Goal: Task Accomplishment & Management: Manage account settings

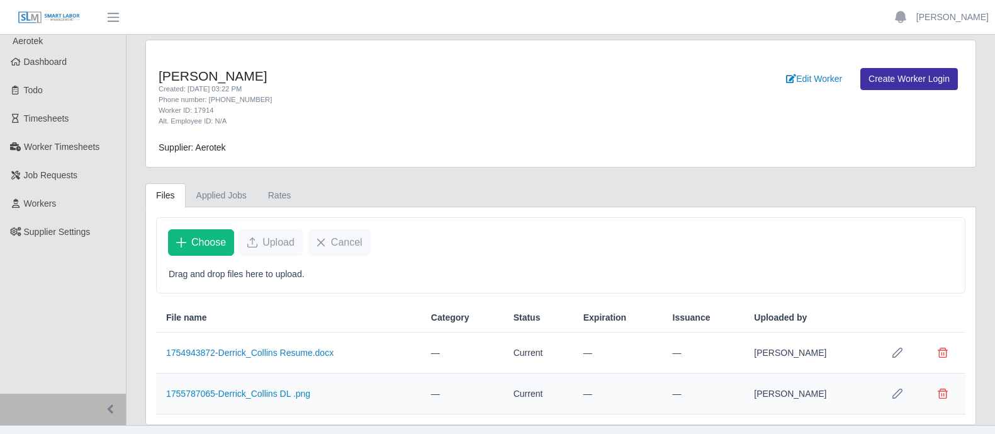
scroll to position [21, 0]
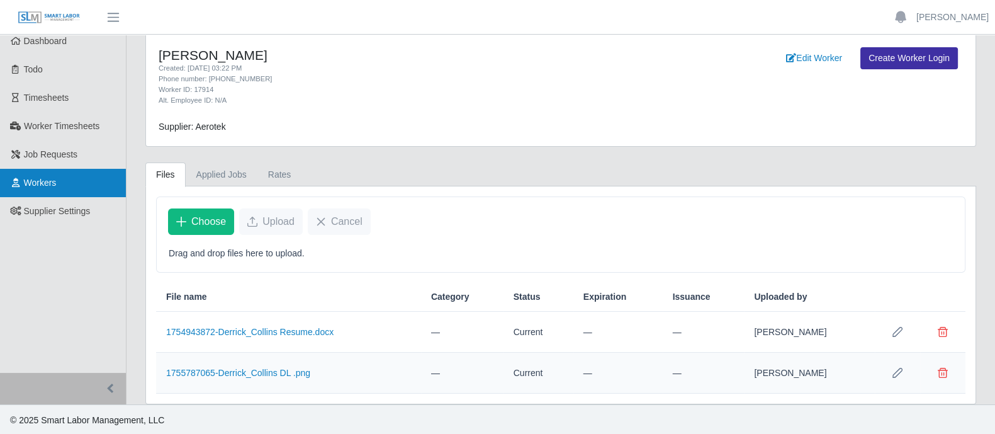
click at [57, 187] on link "Workers" at bounding box center [63, 183] width 126 height 28
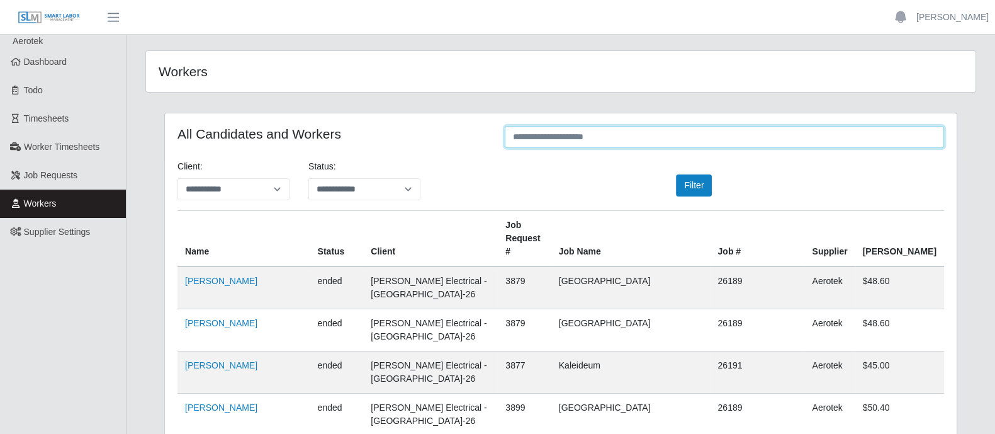
click at [645, 140] on input "text" at bounding box center [724, 137] width 439 height 22
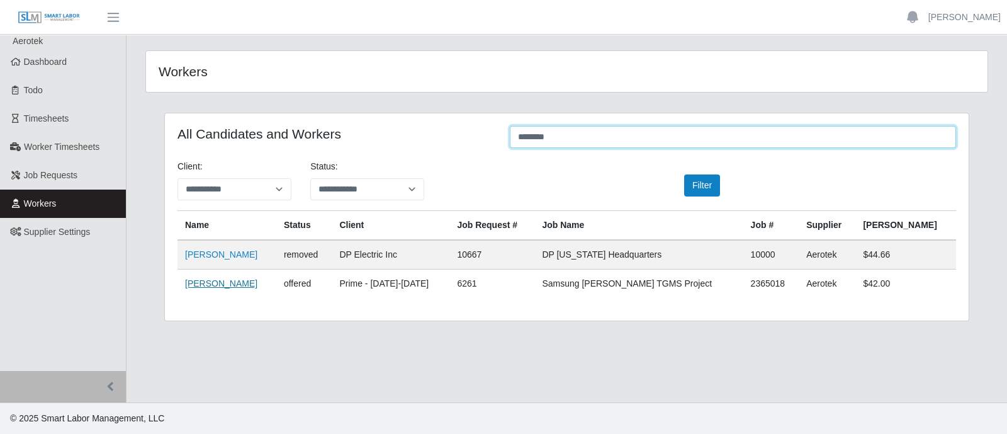
type input "*******"
click at [217, 280] on link "[PERSON_NAME]" at bounding box center [221, 283] width 72 height 10
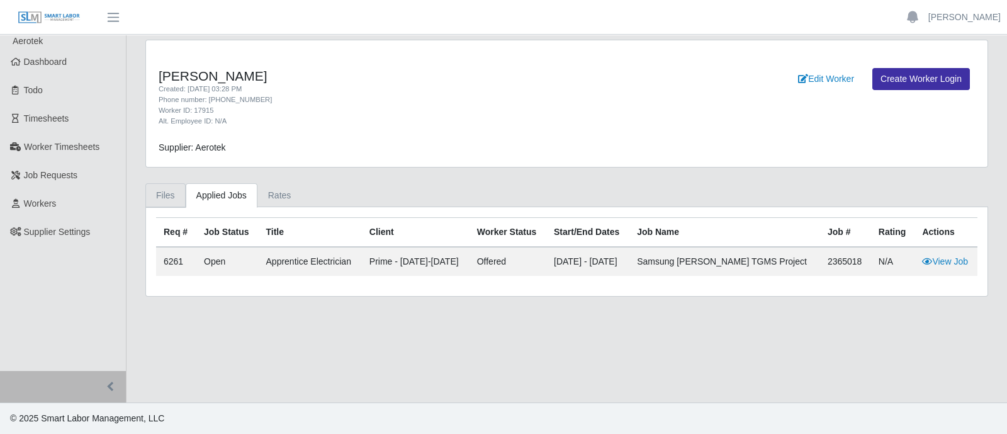
click at [167, 190] on link "Files" at bounding box center [165, 195] width 40 height 25
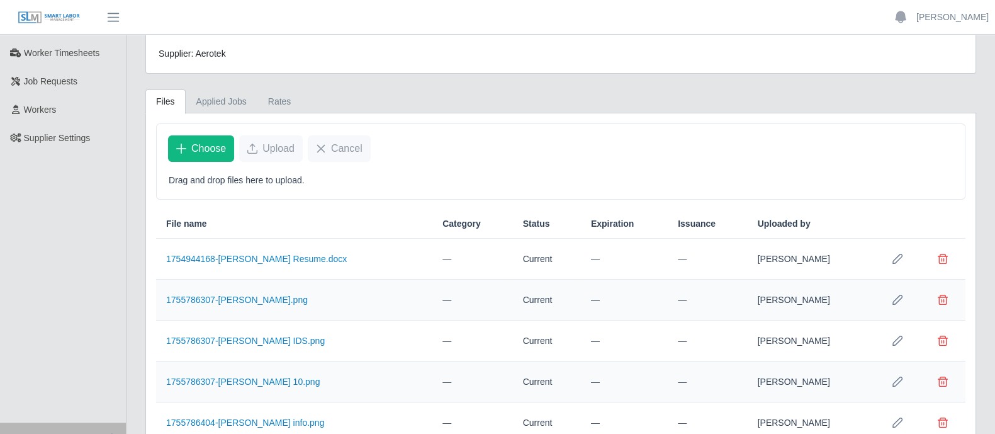
scroll to position [93, 0]
click at [193, 145] on span "Choose" at bounding box center [208, 149] width 35 height 15
click at [216, 150] on span "Choose" at bounding box center [208, 149] width 35 height 15
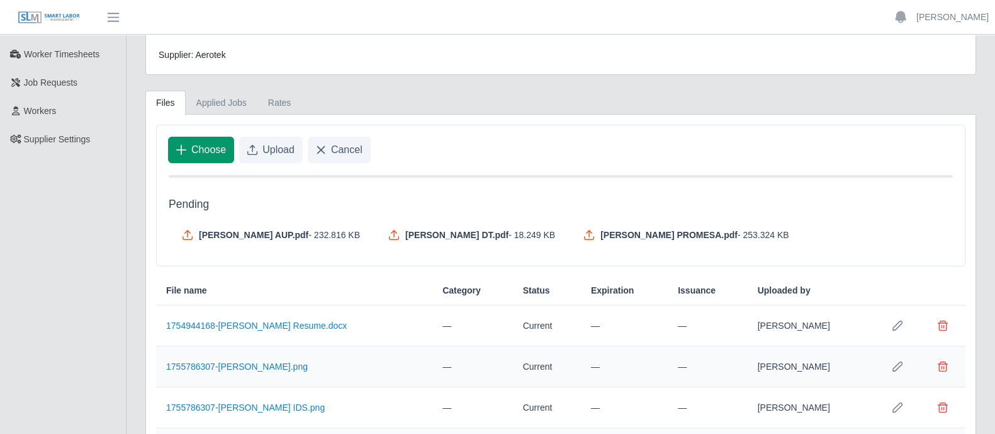
scroll to position [158, 0]
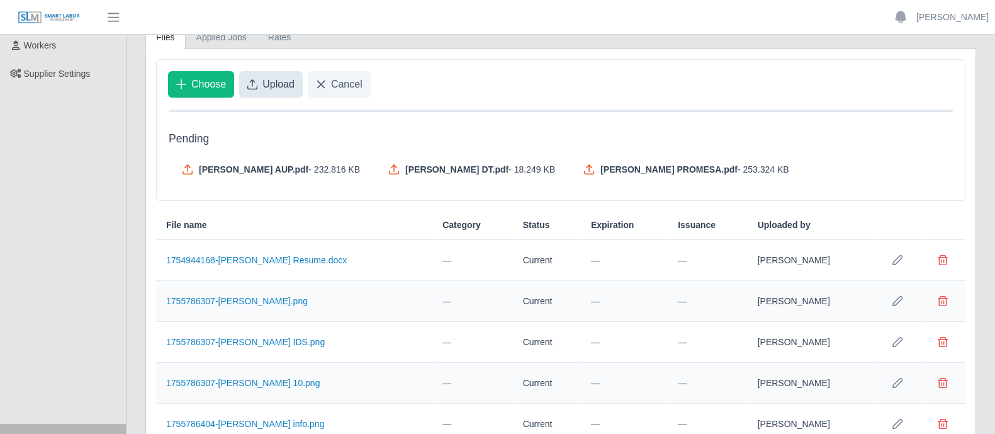
click at [278, 77] on span "Upload" at bounding box center [279, 84] width 32 height 15
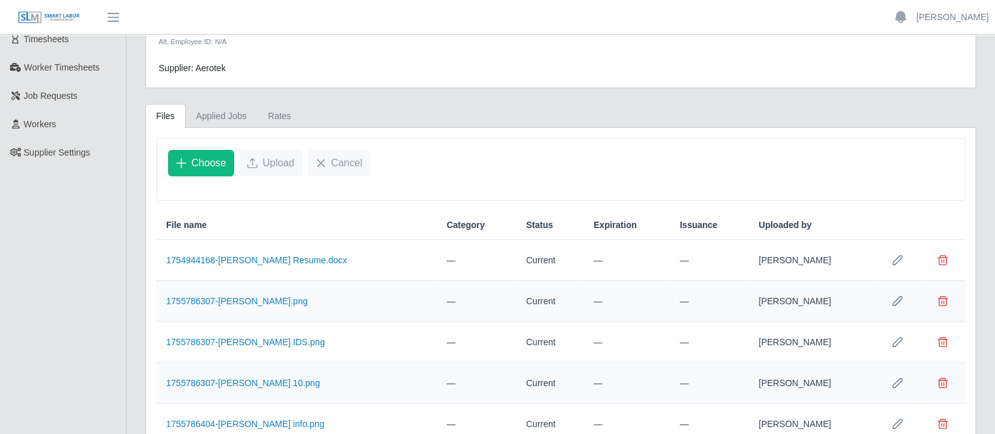
scroll to position [202, 0]
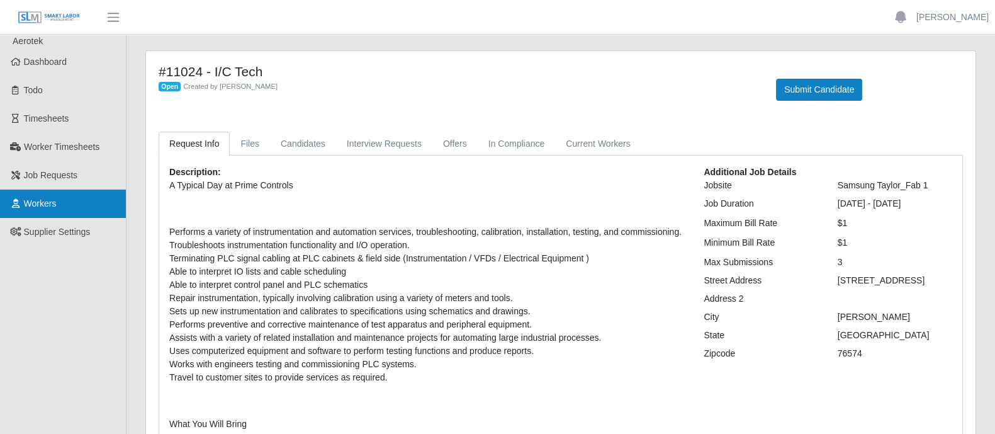
click at [72, 209] on link "Workers" at bounding box center [63, 204] width 126 height 28
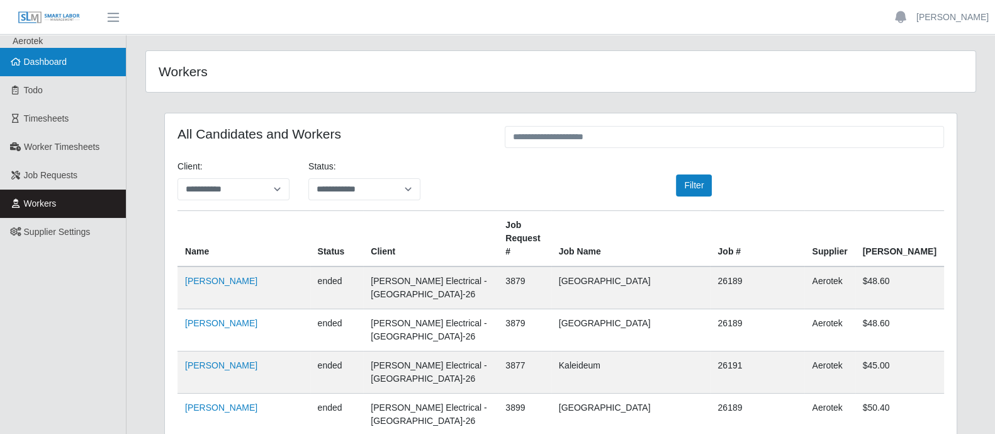
click at [24, 65] on span "Dashboard" at bounding box center [45, 62] width 43 height 10
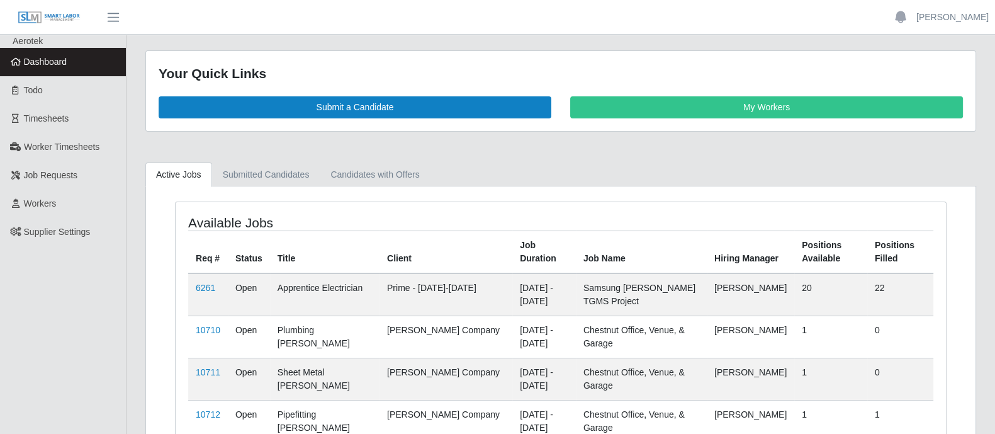
scroll to position [212, 0]
